Goal: Information Seeking & Learning: Learn about a topic

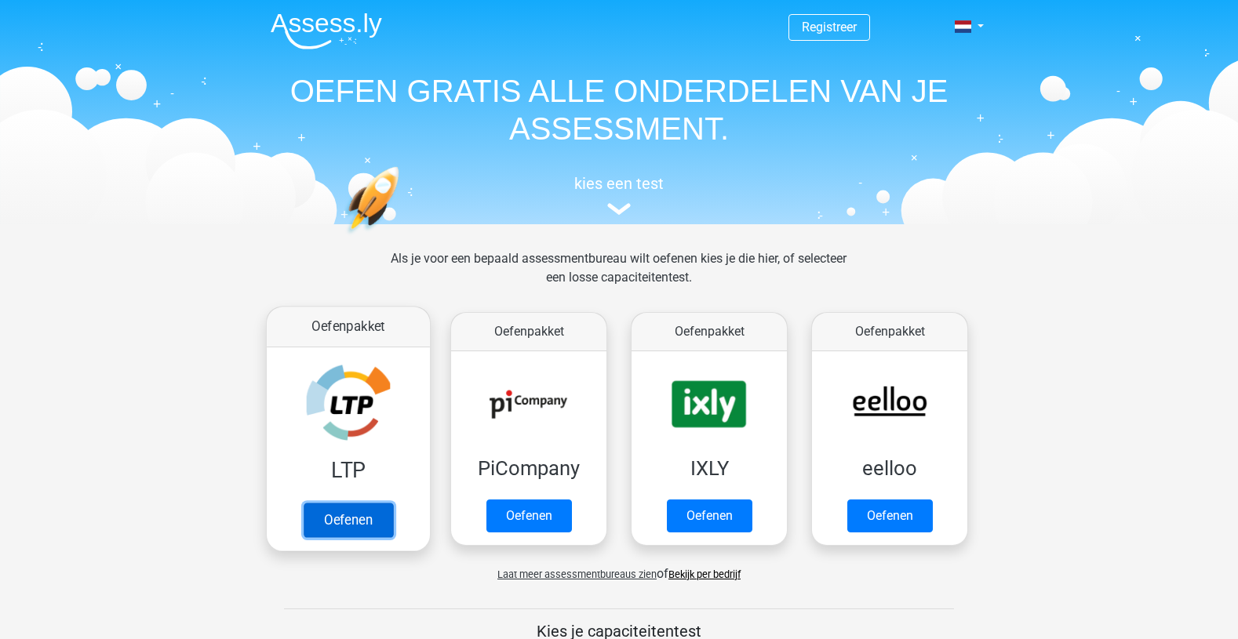
click at [338, 503] on link "Oefenen" at bounding box center [348, 520] width 89 height 35
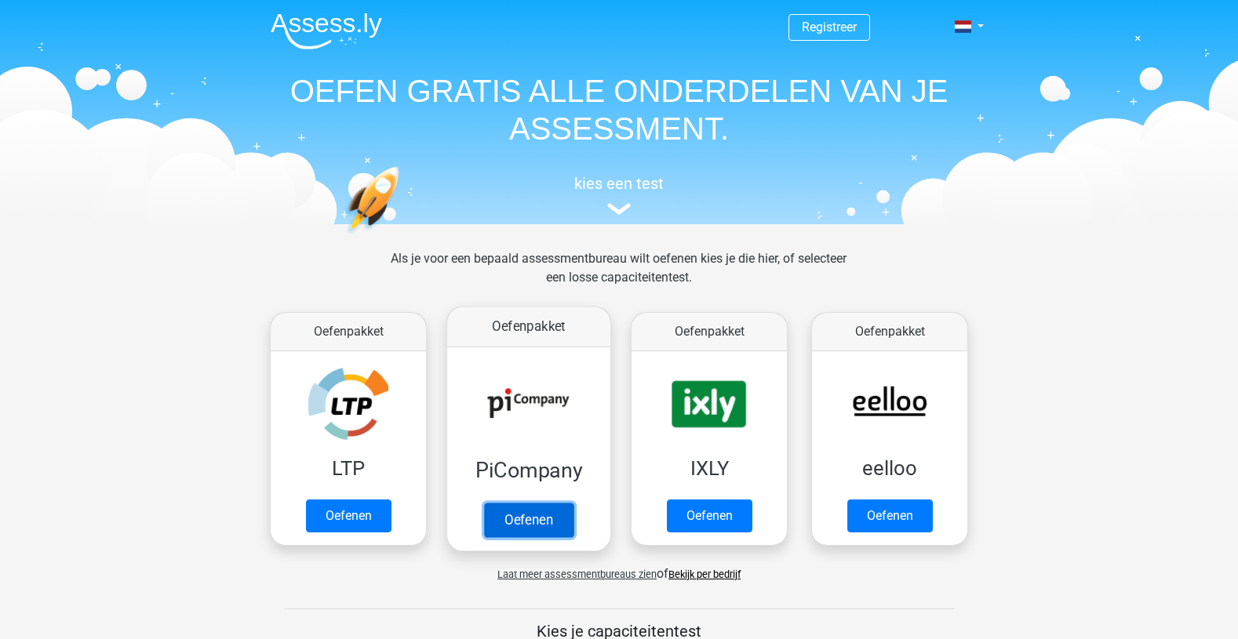
click at [516, 506] on link "Oefenen" at bounding box center [528, 520] width 89 height 35
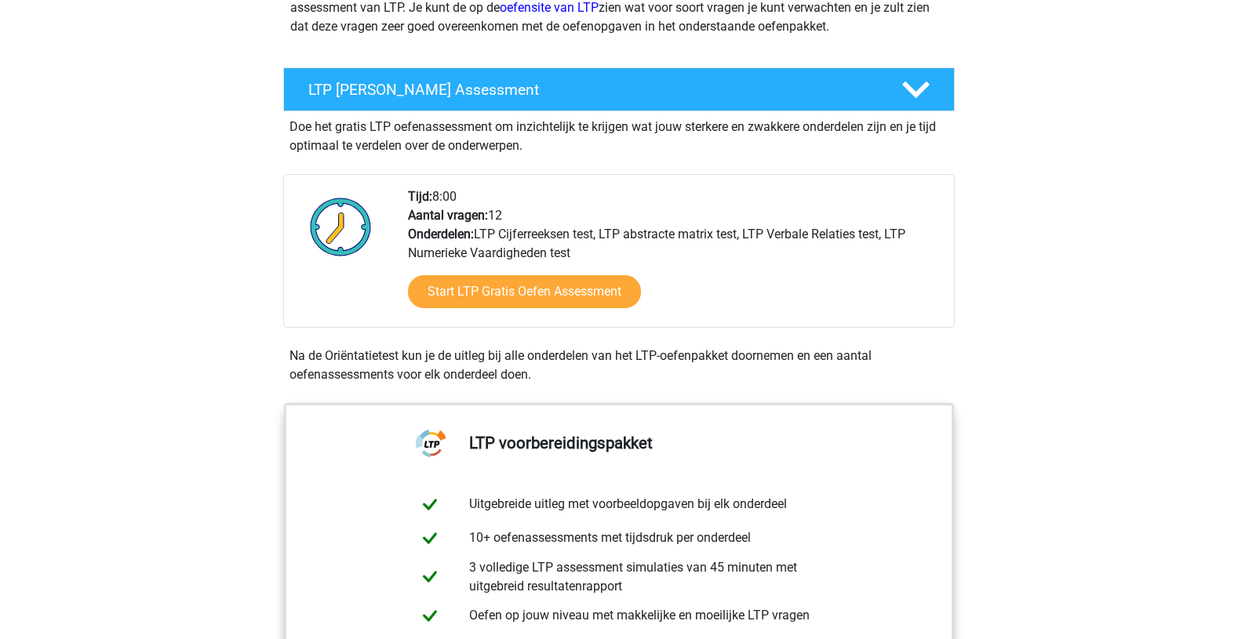
scroll to position [314, 0]
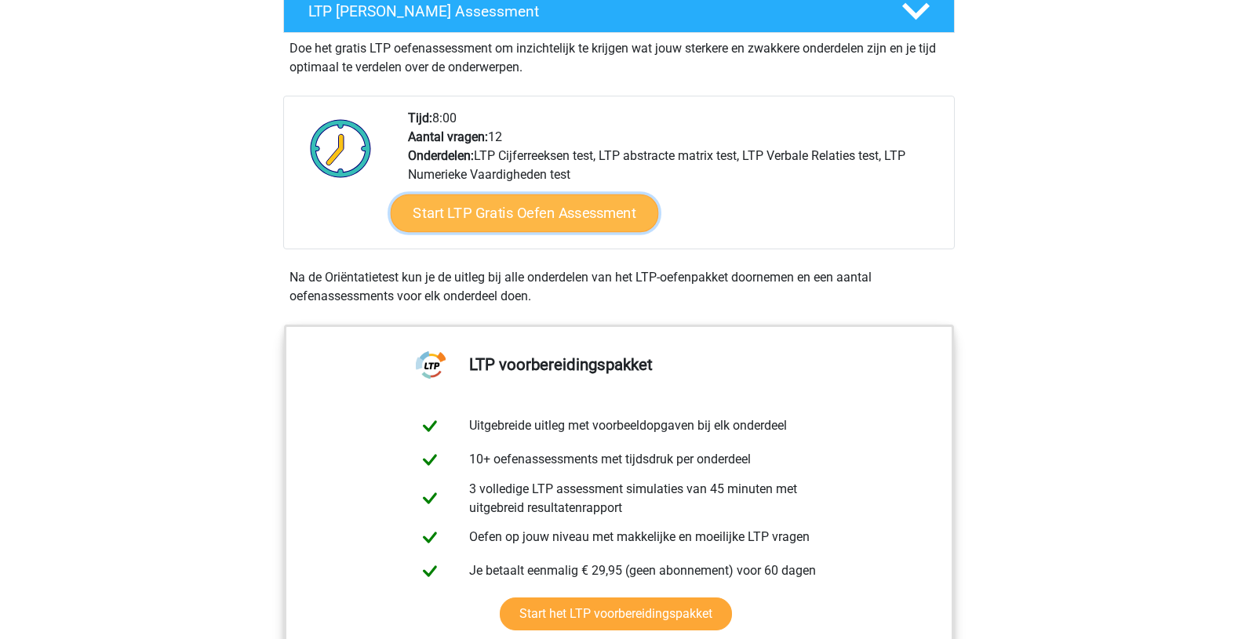
click at [513, 220] on link "Start LTP Gratis Oefen Assessment" at bounding box center [525, 214] width 268 height 38
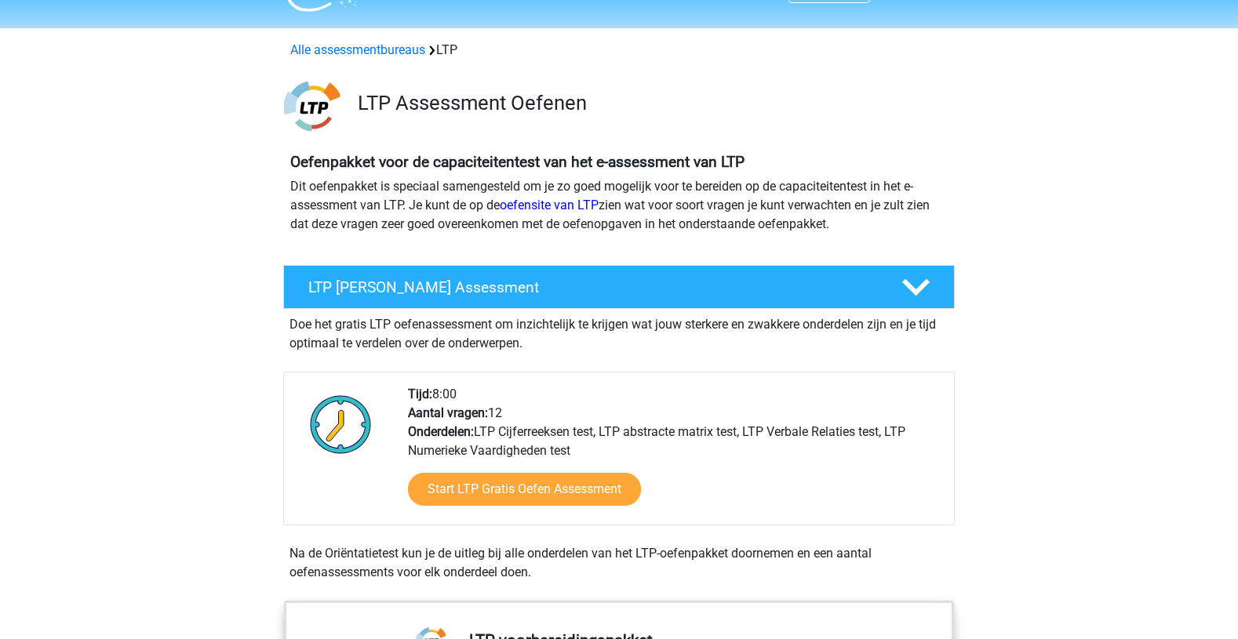
scroll to position [0, 0]
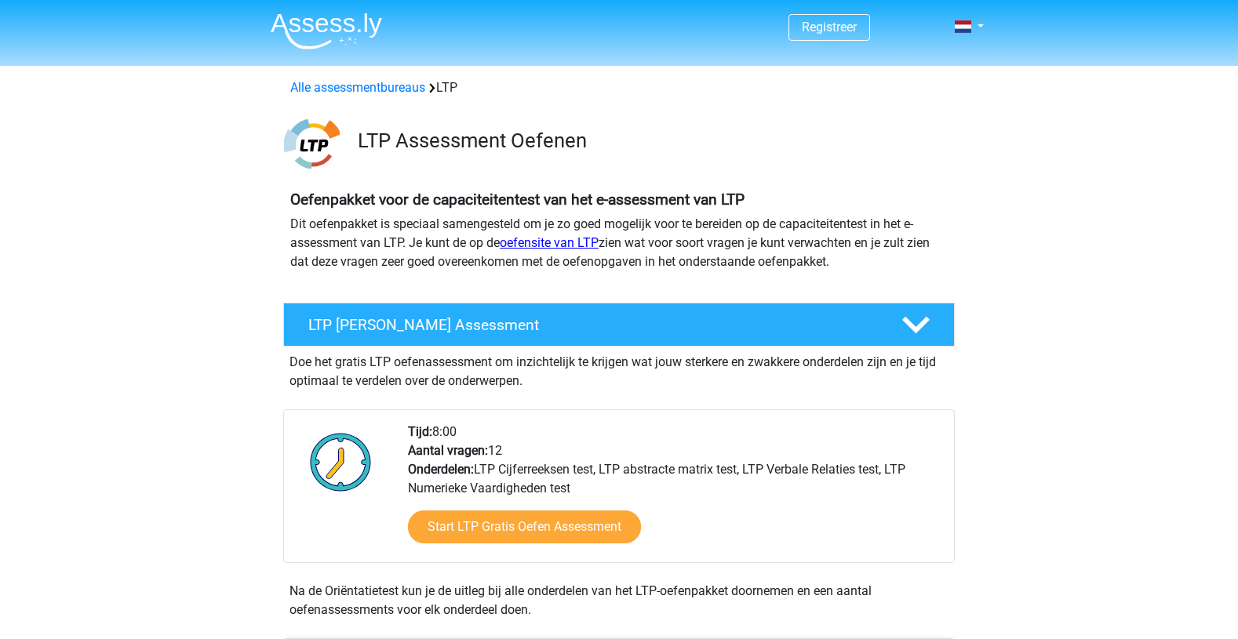
click at [568, 243] on link "oefensite van LTP" at bounding box center [549, 242] width 99 height 15
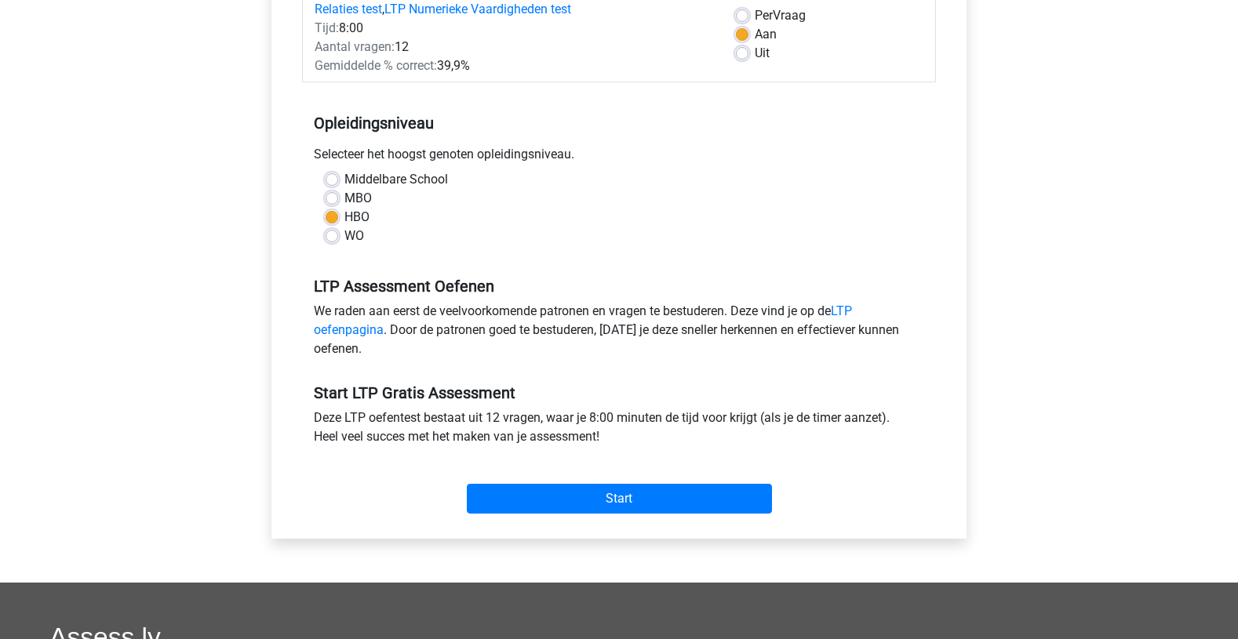
scroll to position [392, 0]
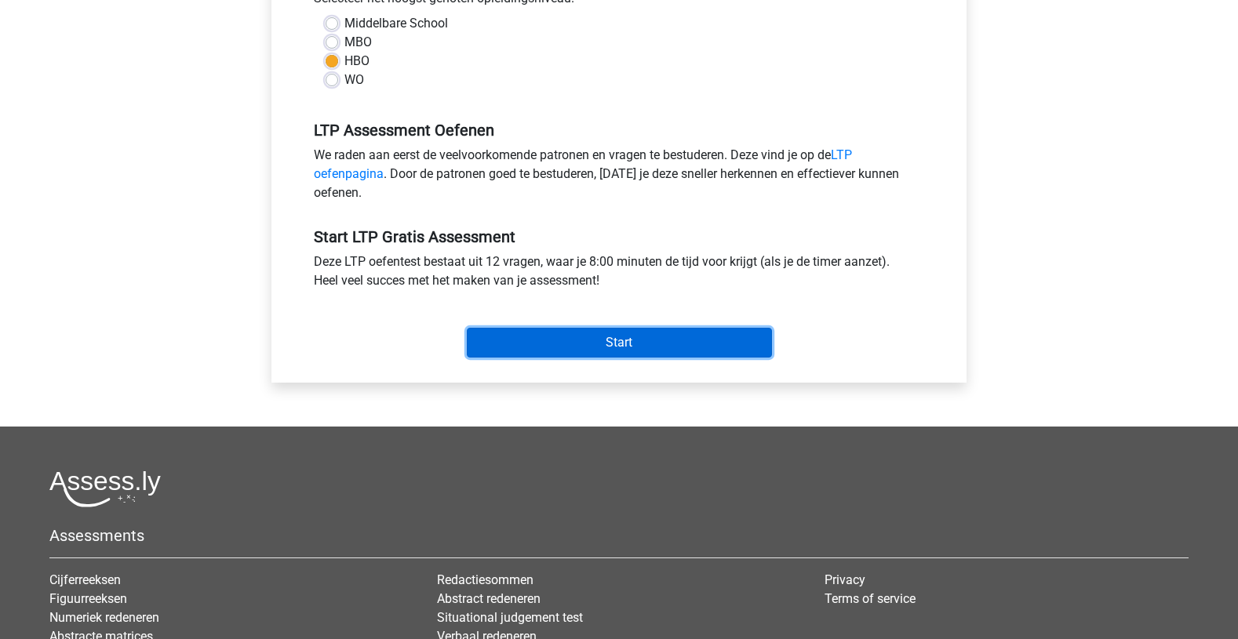
click at [520, 350] on input "Start" at bounding box center [619, 343] width 305 height 30
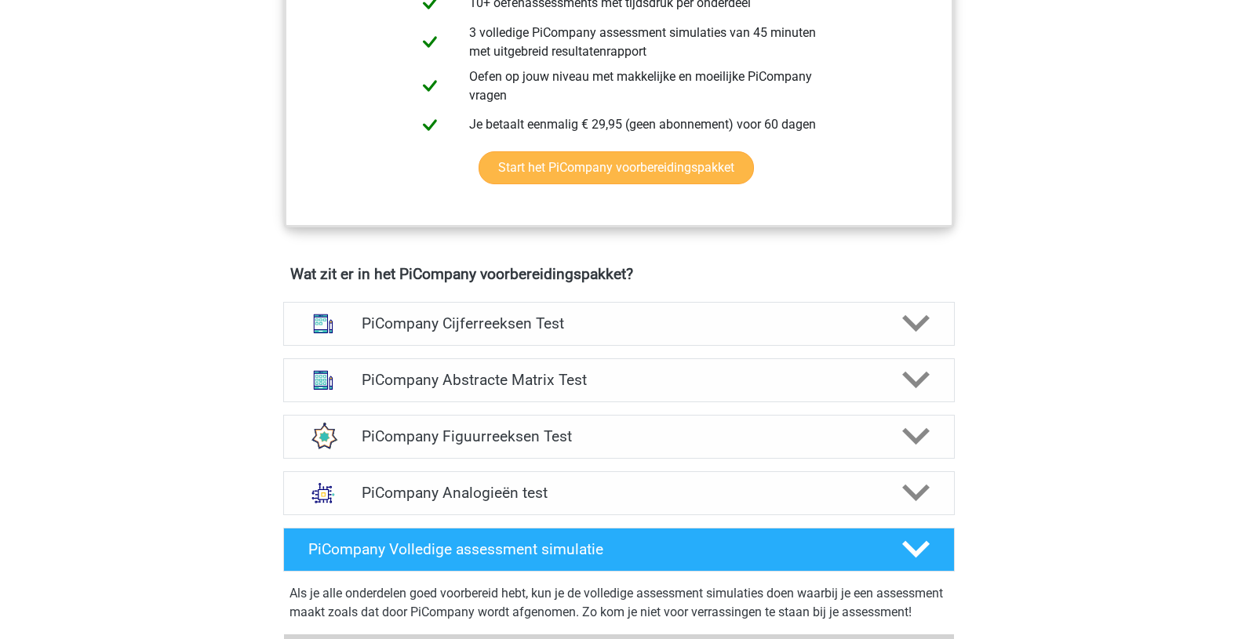
scroll to position [784, 0]
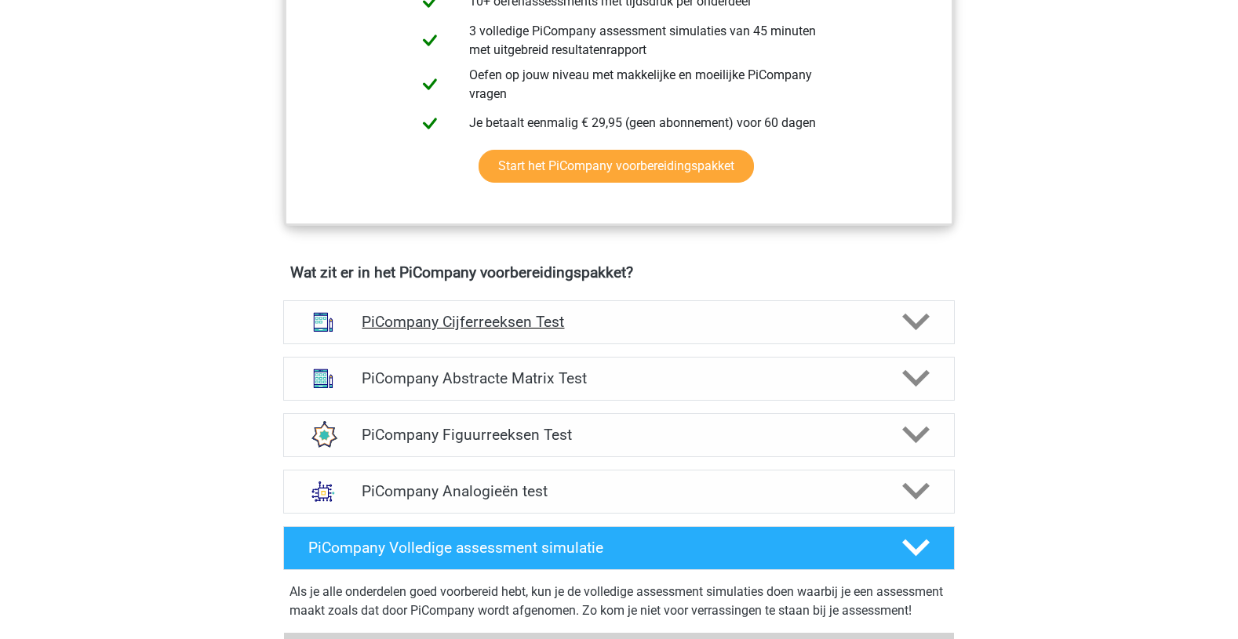
click at [519, 331] on h4 "PiCompany Cijferreeksen Test" at bounding box center [619, 322] width 514 height 18
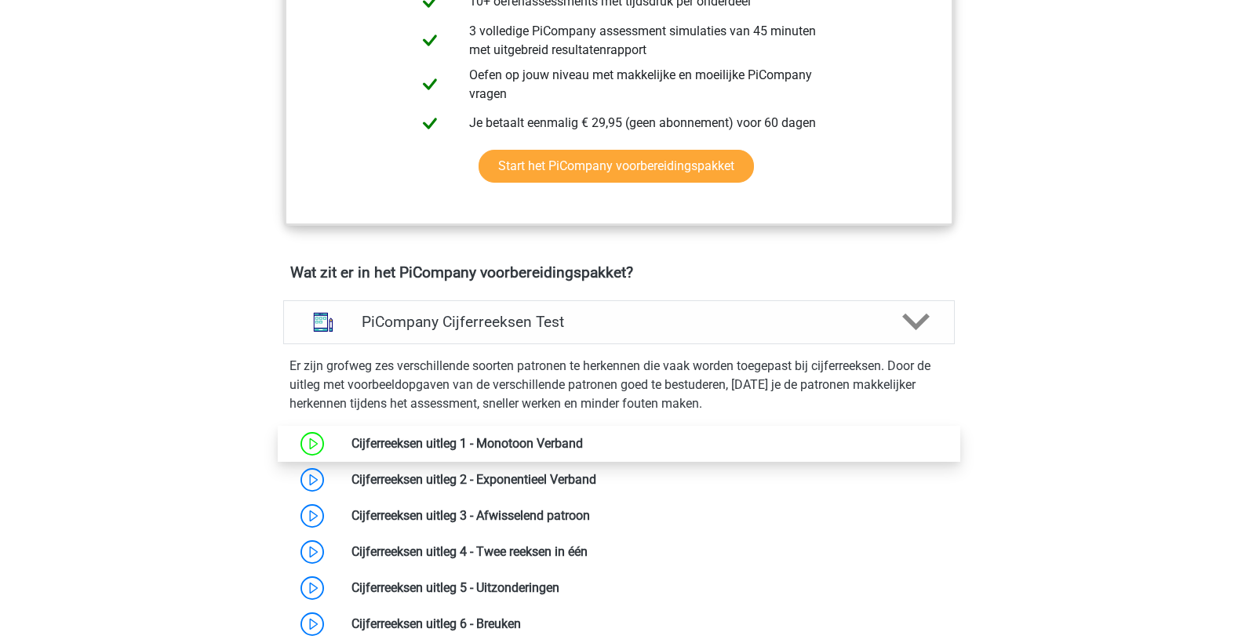
click at [583, 451] on link at bounding box center [583, 443] width 0 height 15
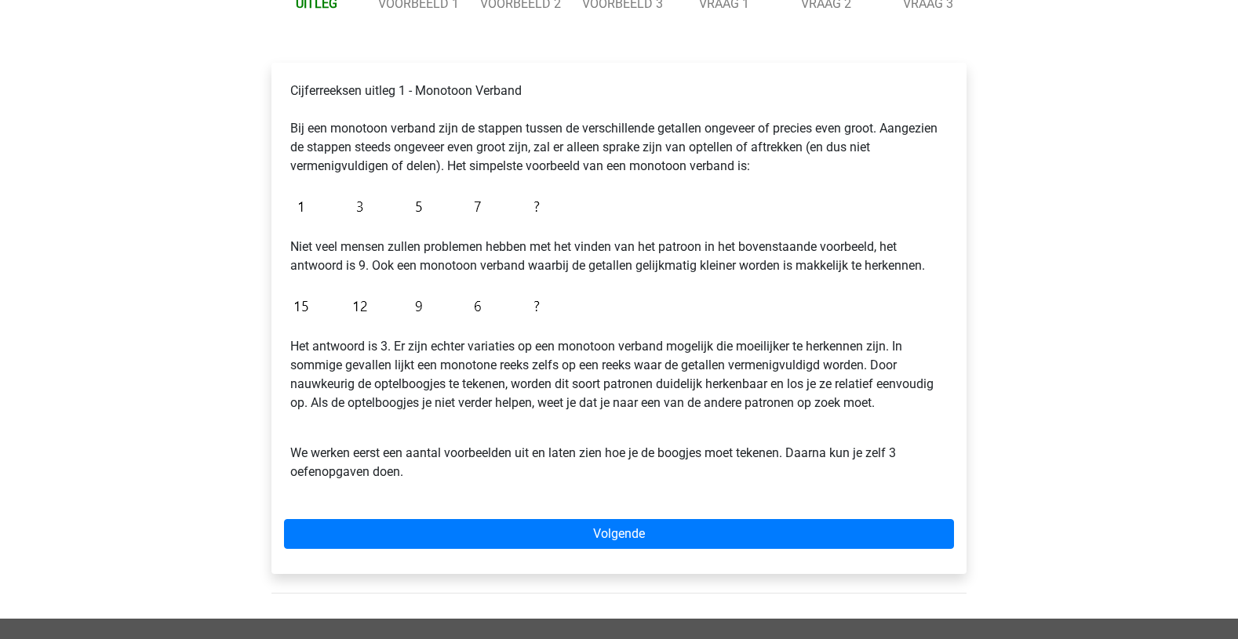
scroll to position [235, 0]
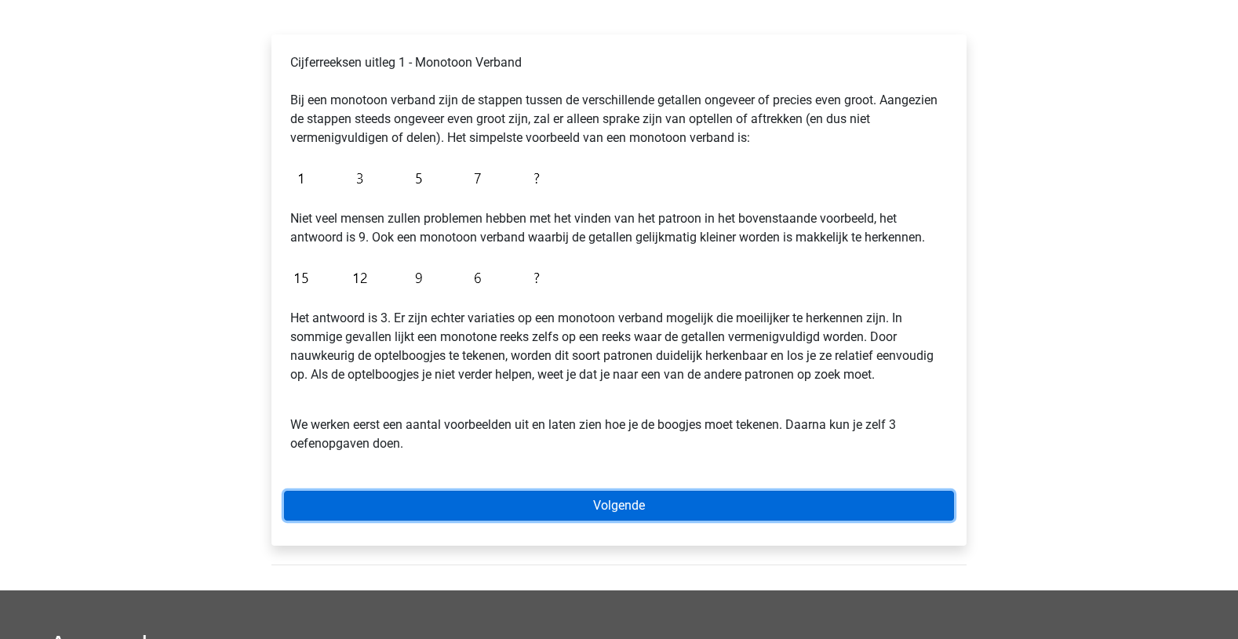
click at [620, 515] on link "Volgende" at bounding box center [619, 506] width 670 height 30
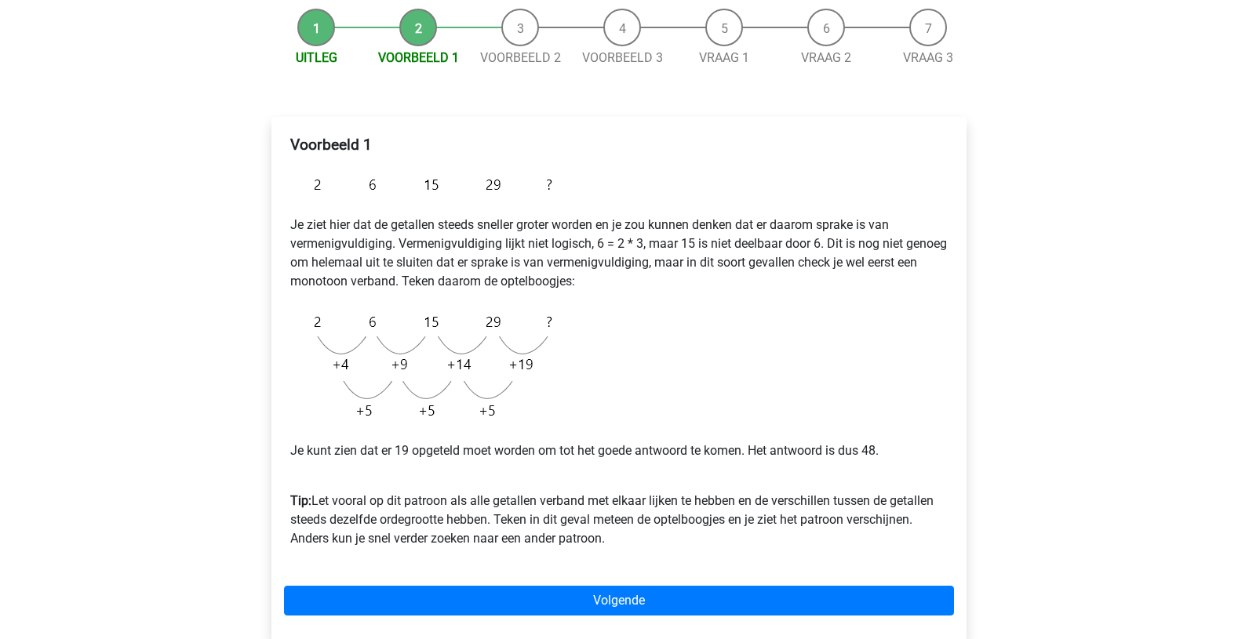
scroll to position [157, 0]
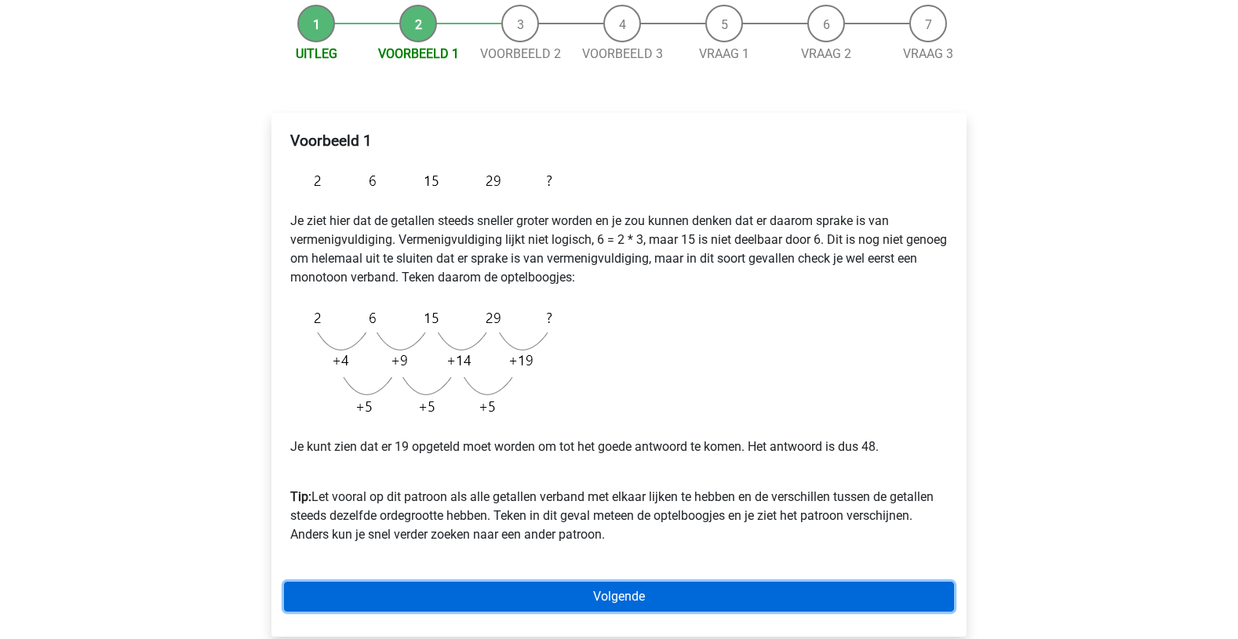
click at [630, 599] on link "Volgende" at bounding box center [619, 597] width 670 height 30
